Goal: Task Accomplishment & Management: Manage account settings

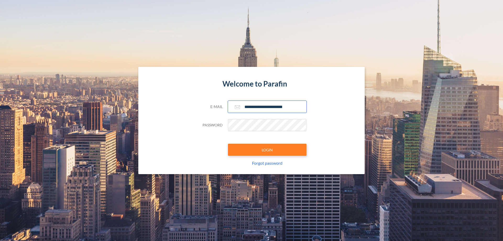
type input "**********"
click at [267, 150] on button "LOGIN" at bounding box center [267, 150] width 79 height 12
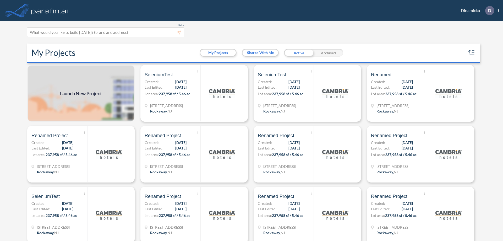
scroll to position [1, 0]
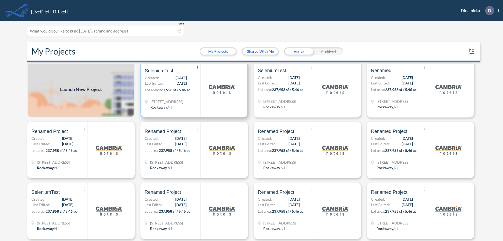
click at [197, 68] on icon at bounding box center [197, 67] width 1 height 3
